Goal: Communication & Community: Answer question/provide support

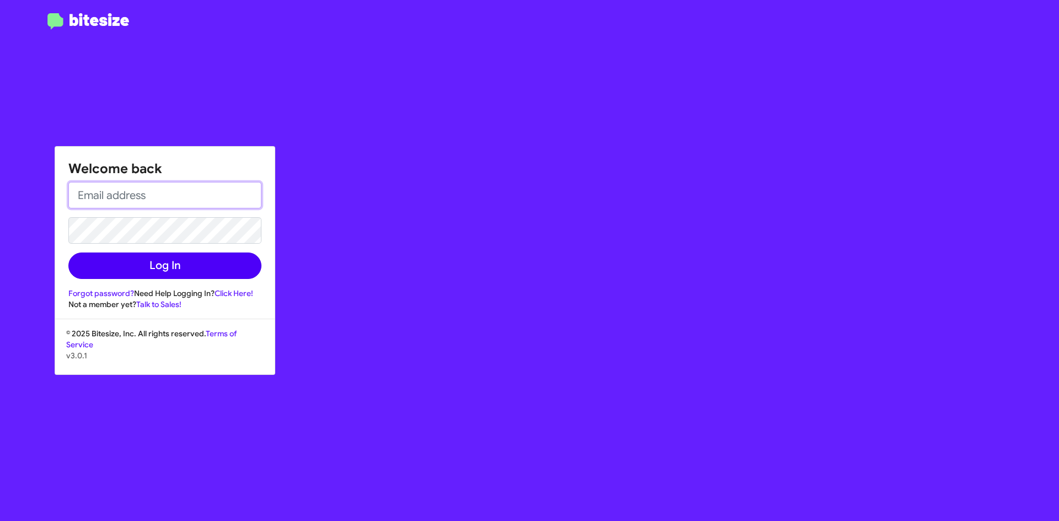
type input "[EMAIL_ADDRESS][DOMAIN_NAME]"
click at [199, 274] on button "Log In" at bounding box center [164, 266] width 193 height 26
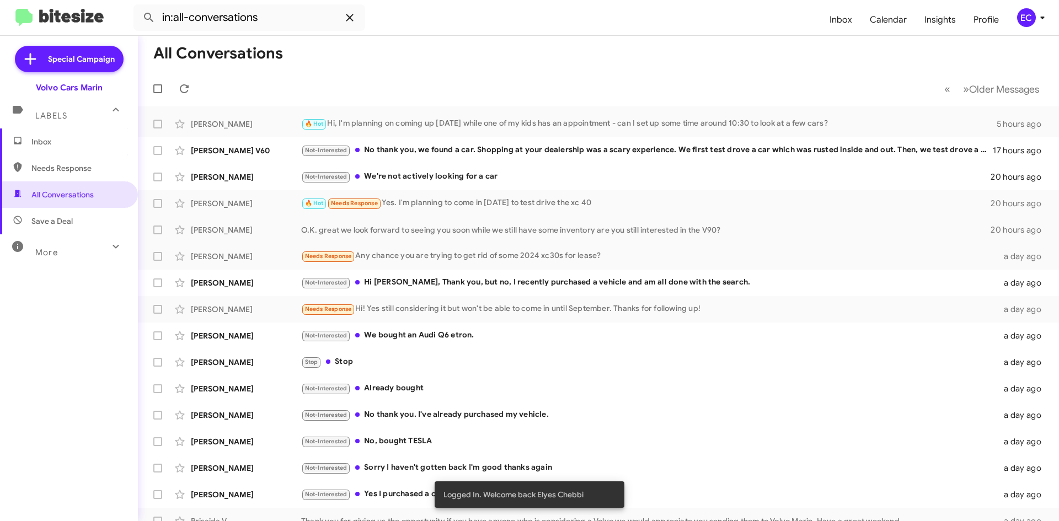
click at [352, 18] on icon at bounding box center [349, 17] width 13 height 13
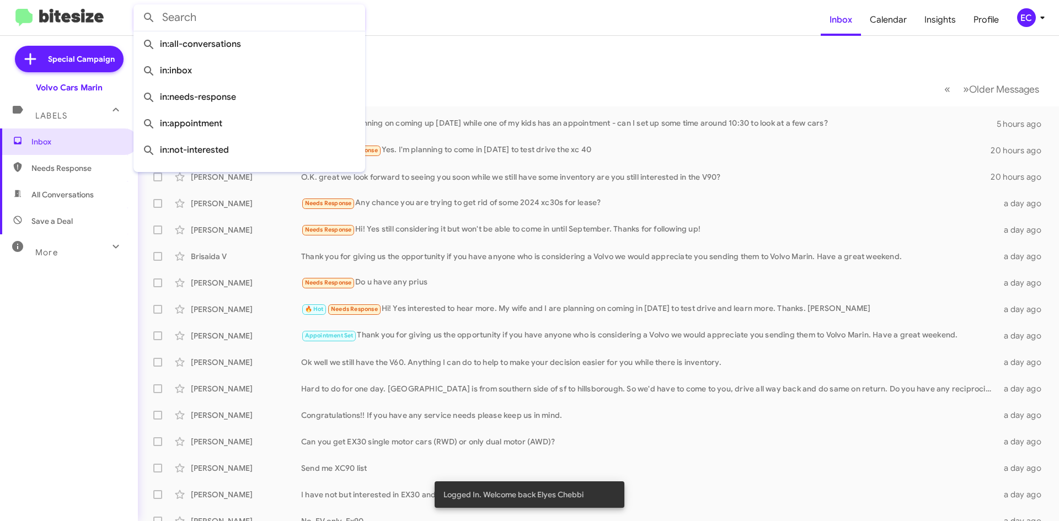
click at [436, 27] on form at bounding box center [477, 17] width 687 height 26
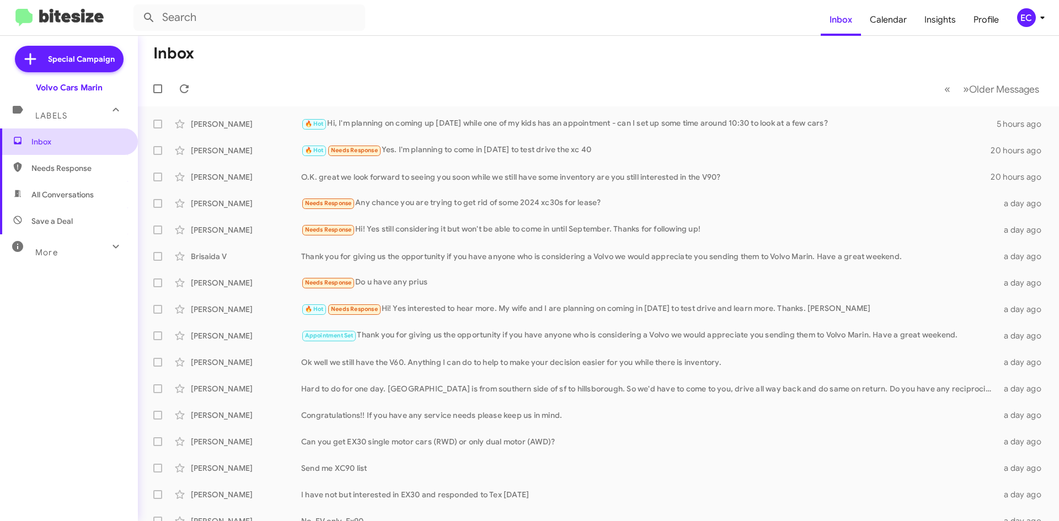
click at [59, 137] on span "Inbox" at bounding box center [78, 141] width 94 height 11
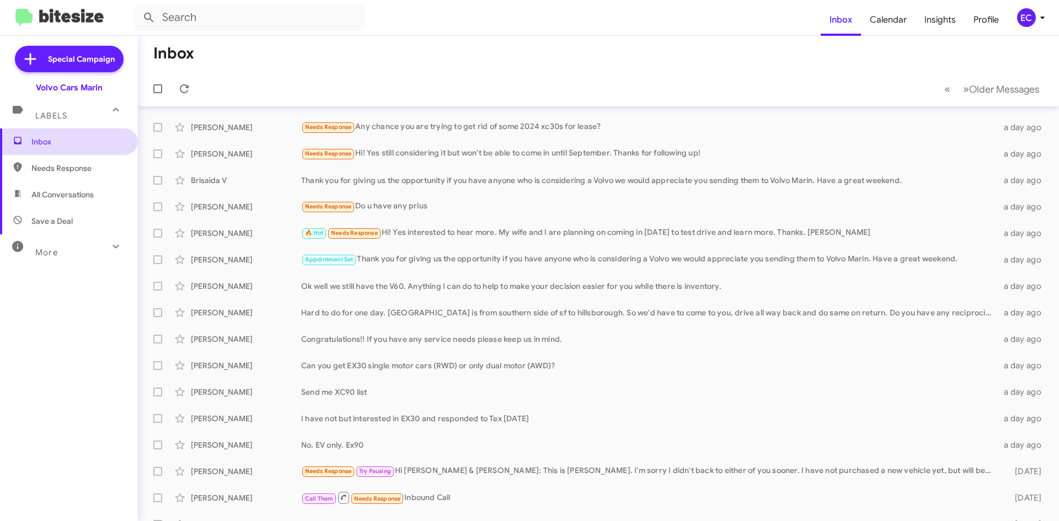
scroll to position [64, 0]
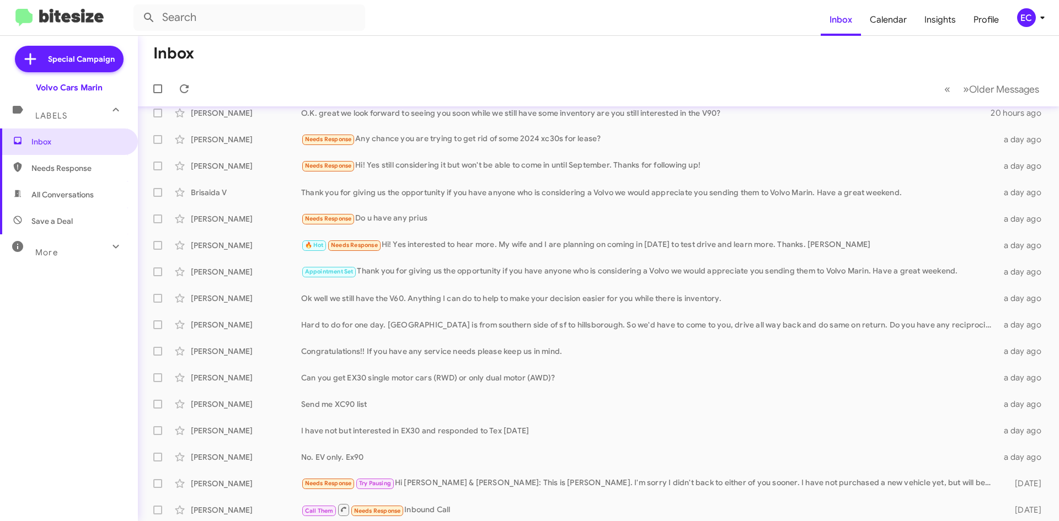
click at [38, 168] on span "Needs Response" at bounding box center [78, 168] width 94 height 11
type input "in:needs-response"
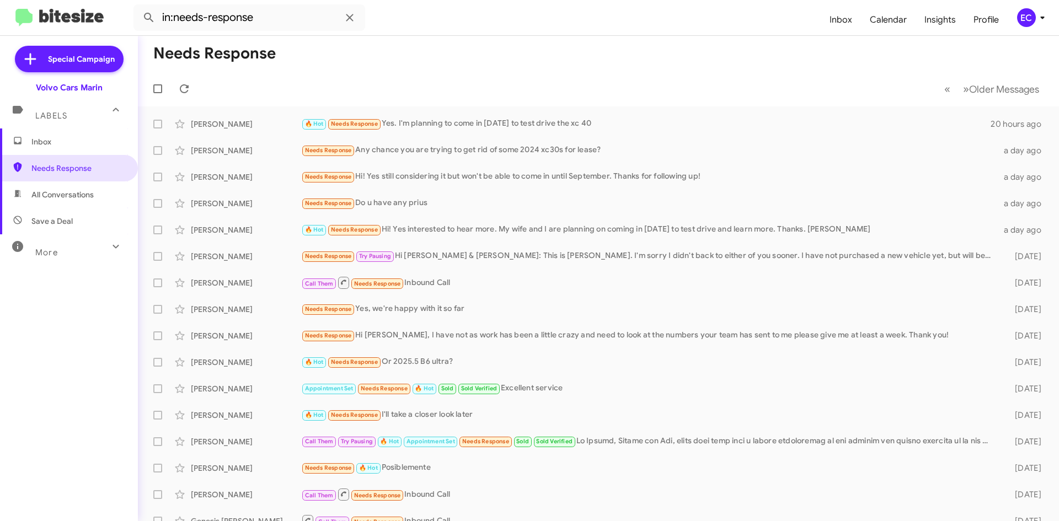
click at [61, 143] on span "Inbox" at bounding box center [78, 141] width 94 height 11
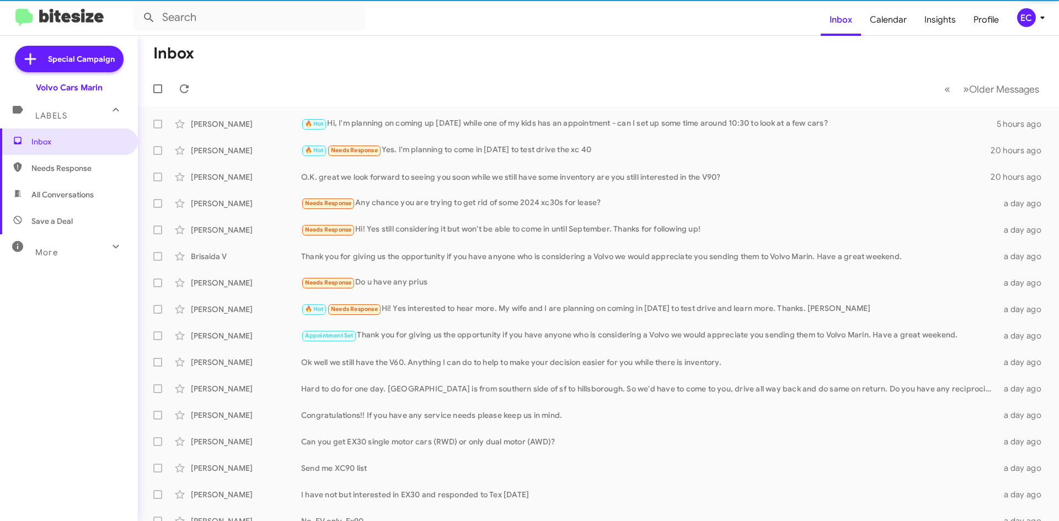
click at [82, 196] on span "All Conversations" at bounding box center [62, 194] width 62 height 11
type input "in:all-conversations"
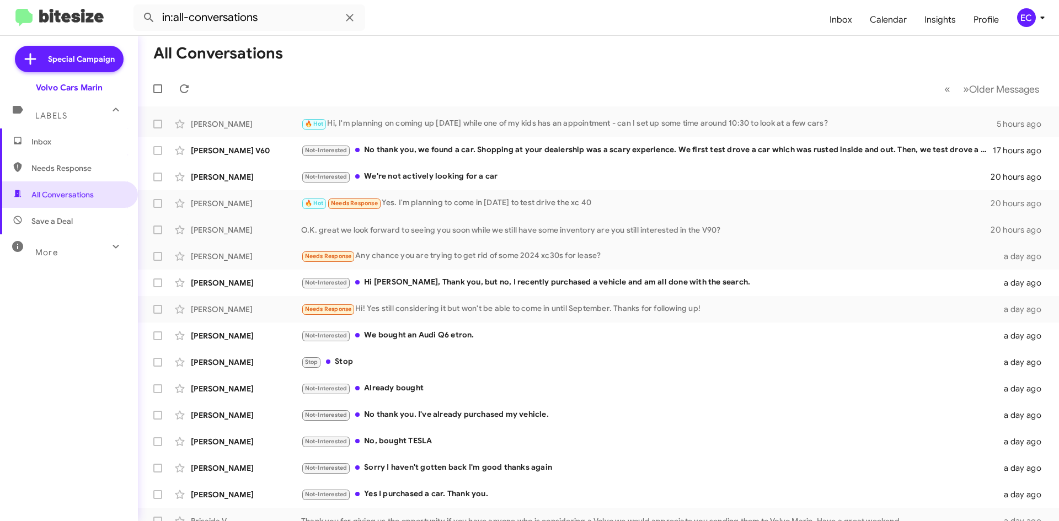
click at [78, 138] on span "Inbox" at bounding box center [78, 141] width 94 height 11
